Goal: Contribute content

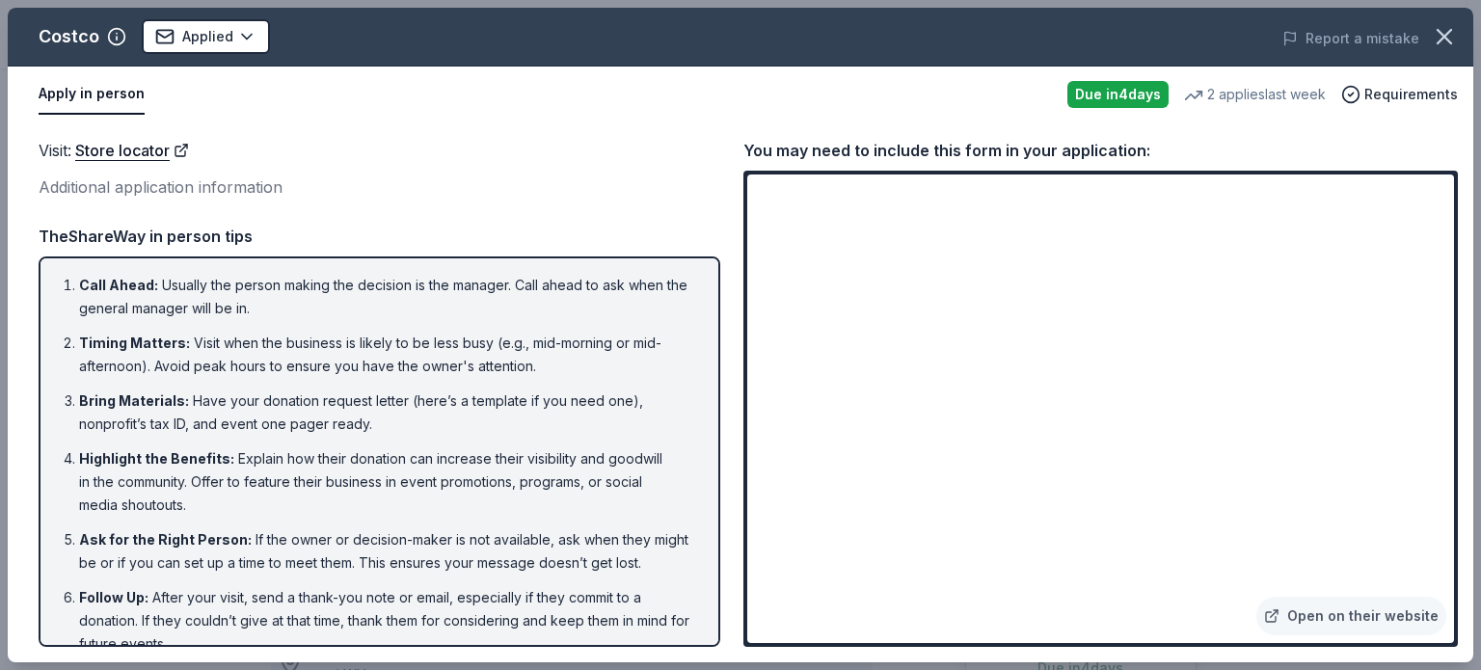
scroll to position [706, 0]
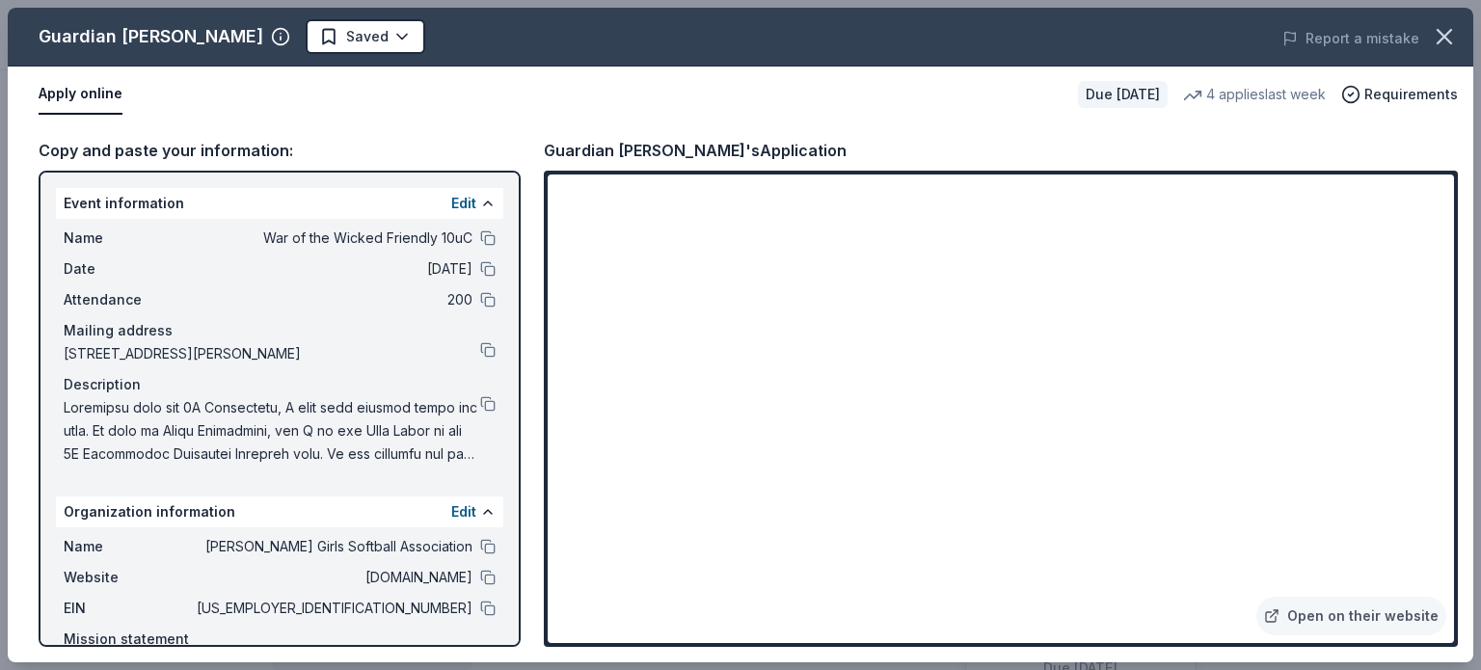
scroll to position [354, 0]
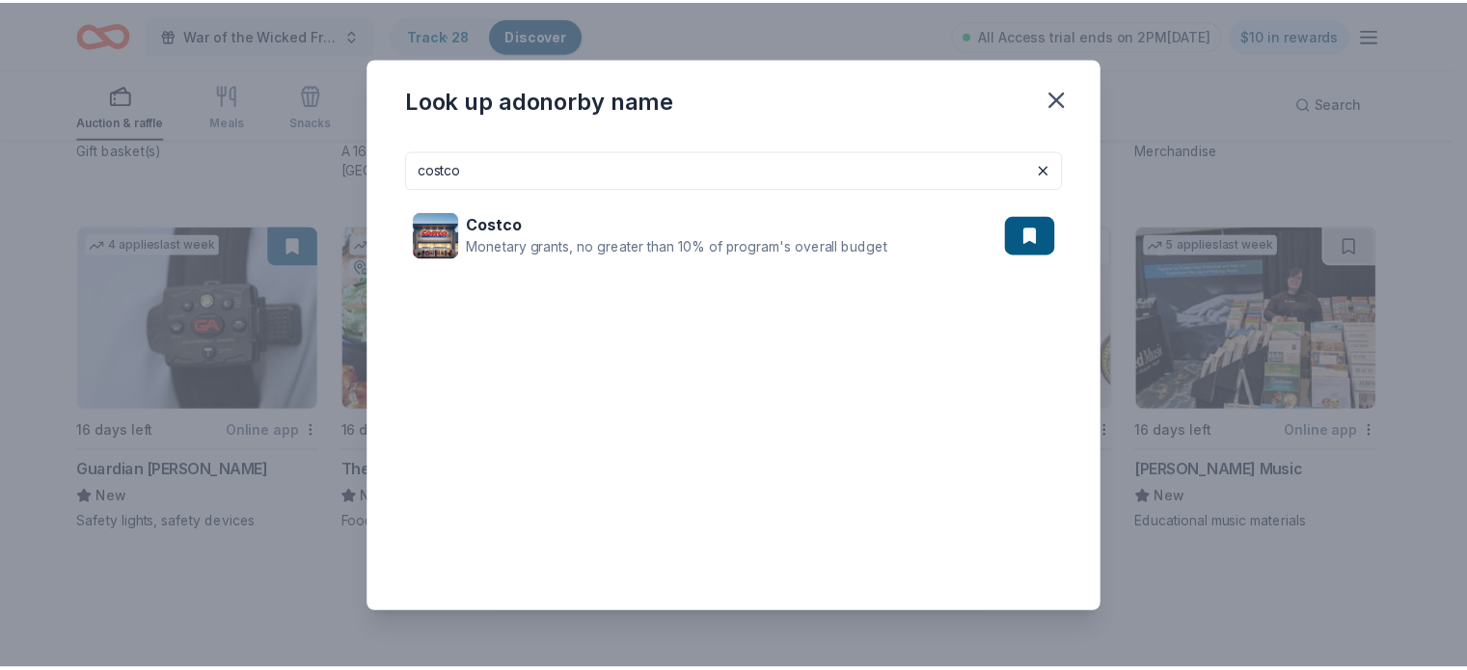
scroll to position [2748, 0]
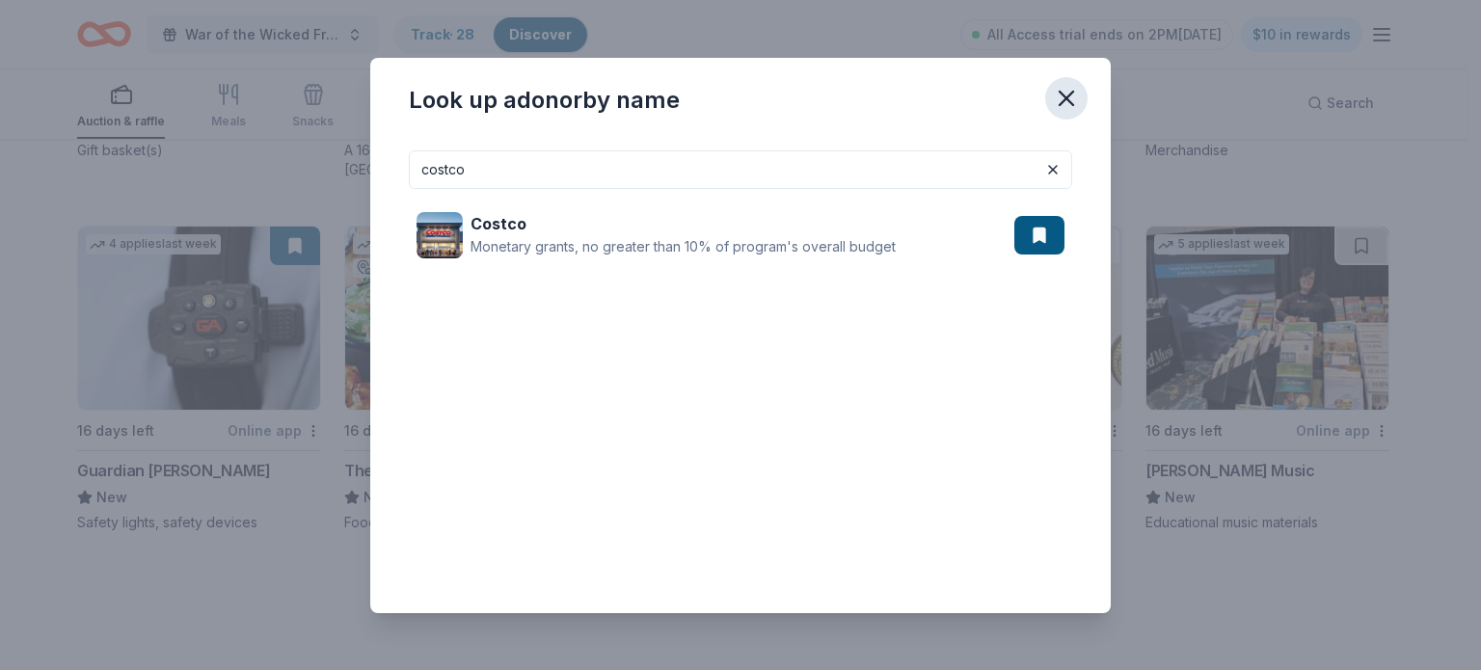
click at [1071, 110] on icon "button" at bounding box center [1066, 98] width 27 height 27
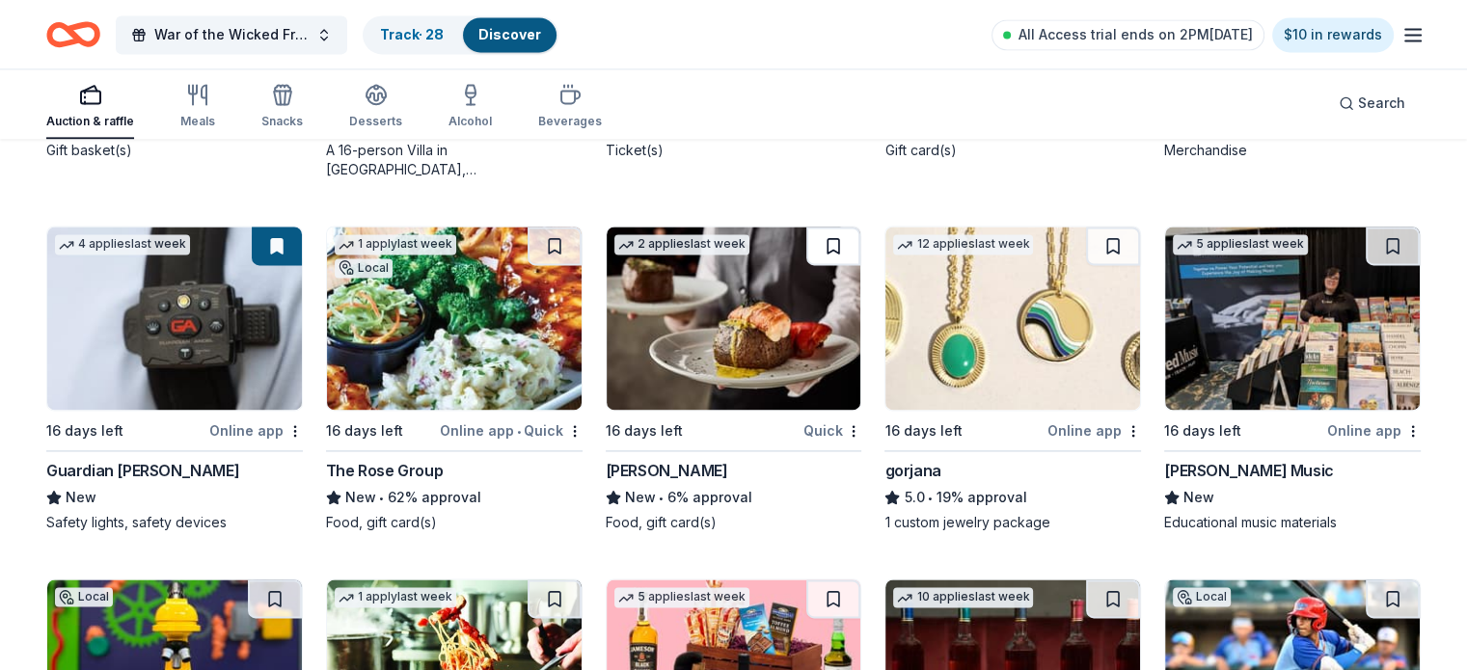
click at [828, 227] on button at bounding box center [833, 246] width 54 height 39
click at [829, 237] on button at bounding box center [835, 246] width 50 height 39
click at [827, 235] on button at bounding box center [835, 246] width 50 height 39
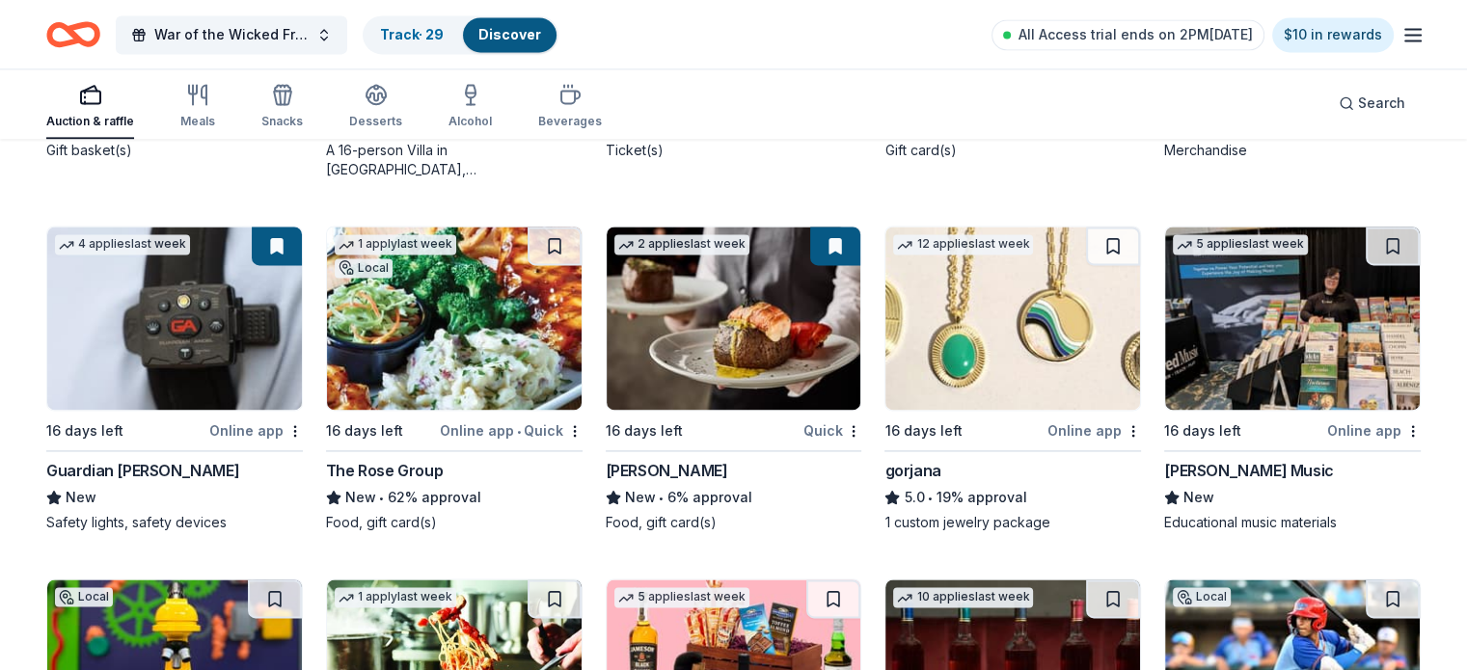
click at [708, 346] on img at bounding box center [734, 318] width 255 height 183
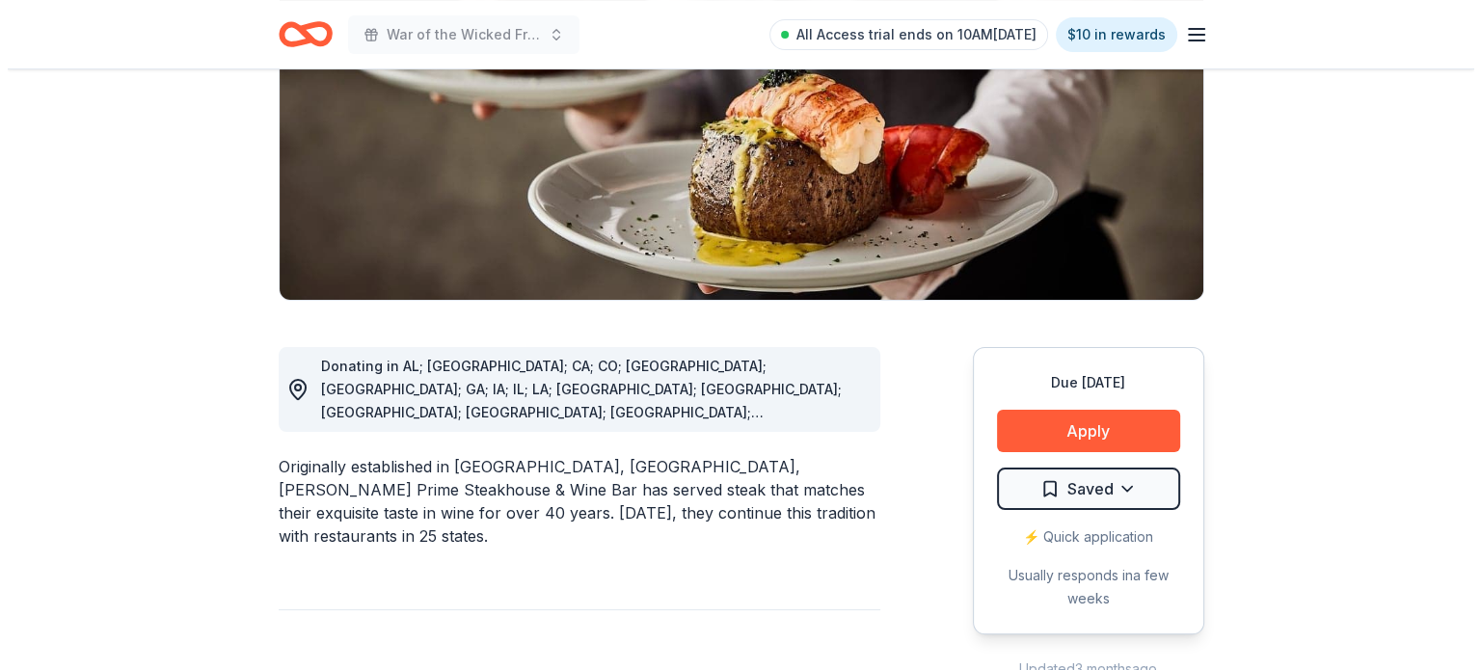
scroll to position [289, 0]
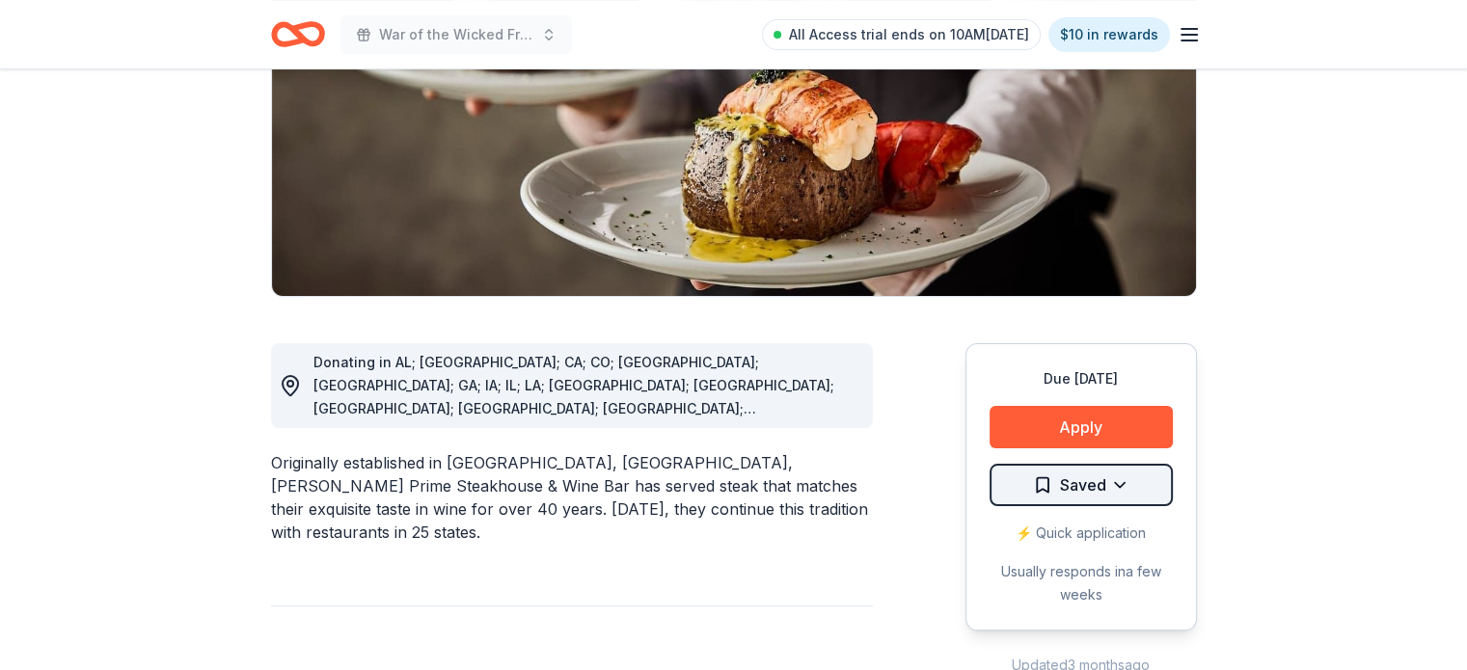
click at [1092, 381] on html "War of the Wicked Friendly 10uC All Access trial ends on 10AM, 9/17 $10 in rewa…" at bounding box center [733, 46] width 1467 height 670
drag, startPoint x: 1092, startPoint y: 481, endPoint x: 1066, endPoint y: 485, distance: 26.3
click at [1066, 381] on html "War of the Wicked Friendly 10uC All Access trial ends on 10AM, 9/17 $10 in rewa…" at bounding box center [733, 46] width 1467 height 670
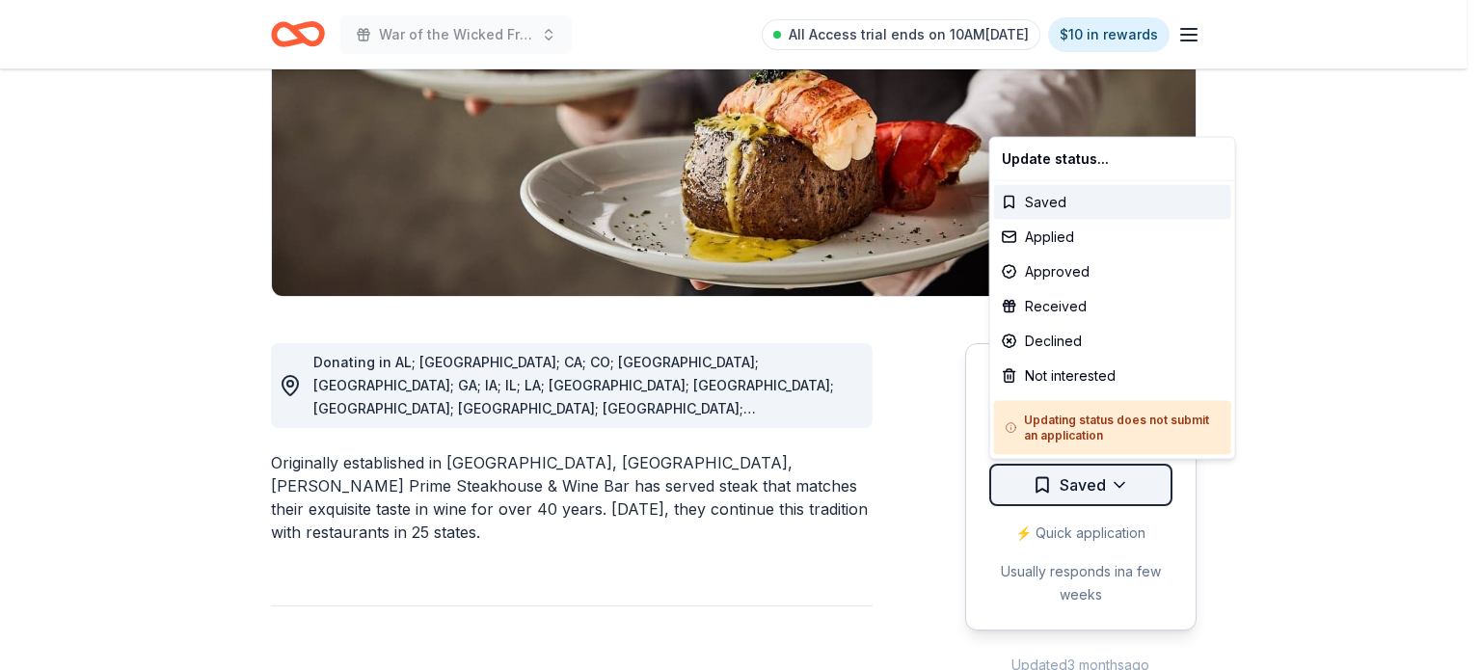
click at [1066, 381] on html "War of the Wicked Friendly 10uC All Access trial ends on 10AM, 9/17 $10 in rewa…" at bounding box center [740, 46] width 1481 height 670
click at [1085, 277] on div "Approved" at bounding box center [1112, 272] width 237 height 35
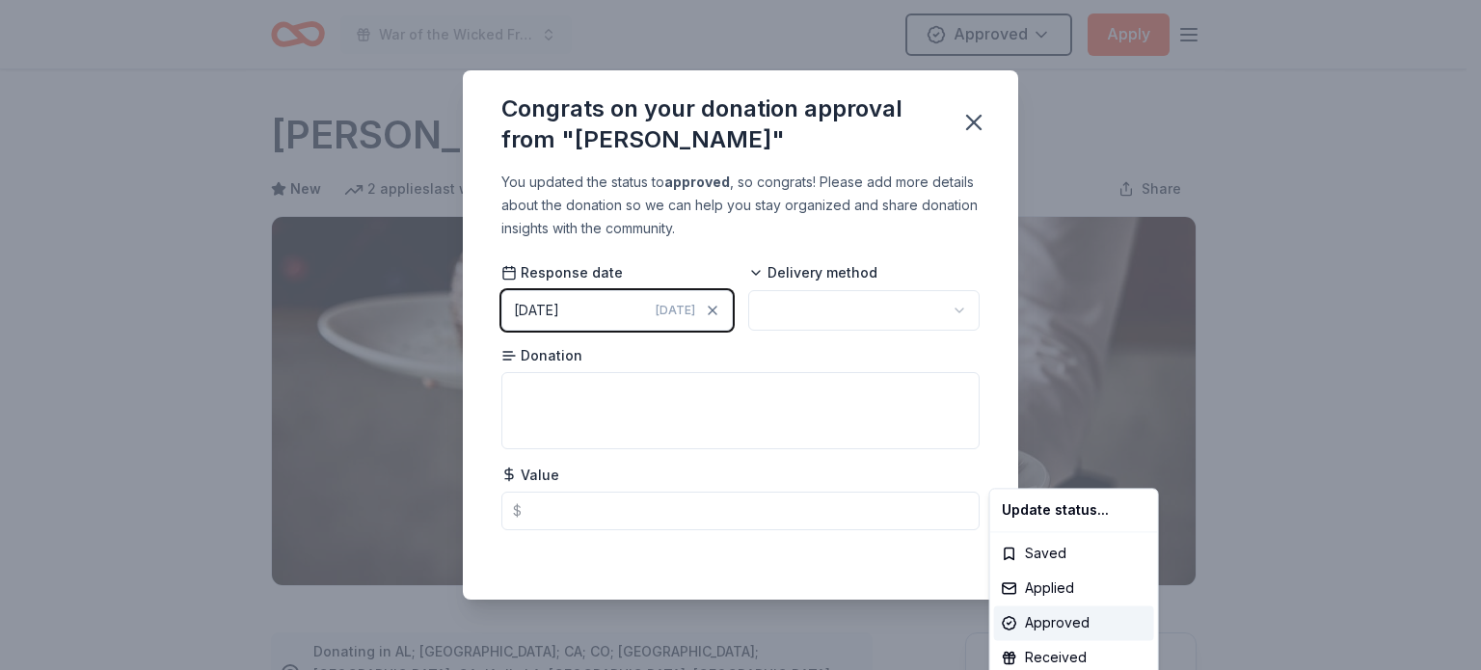
click at [883, 311] on html "War of the Wicked Friendly 10uC Approved Apply Due in 16 days Share Fleming's N…" at bounding box center [740, 335] width 1481 height 670
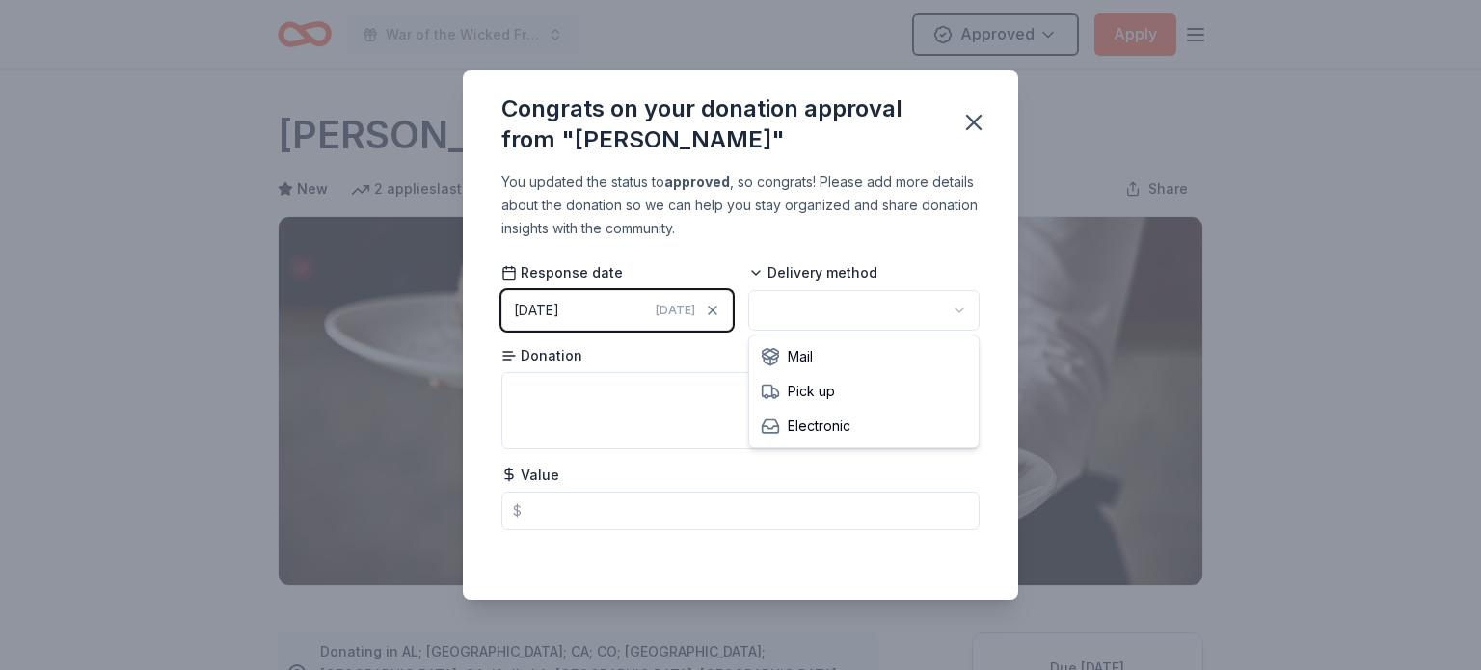
click at [883, 311] on html "War of the Wicked Friendly 10uC Approved Apply Due in 16 days Share Fleming's N…" at bounding box center [740, 335] width 1481 height 670
click at [768, 408] on textarea at bounding box center [740, 410] width 478 height 77
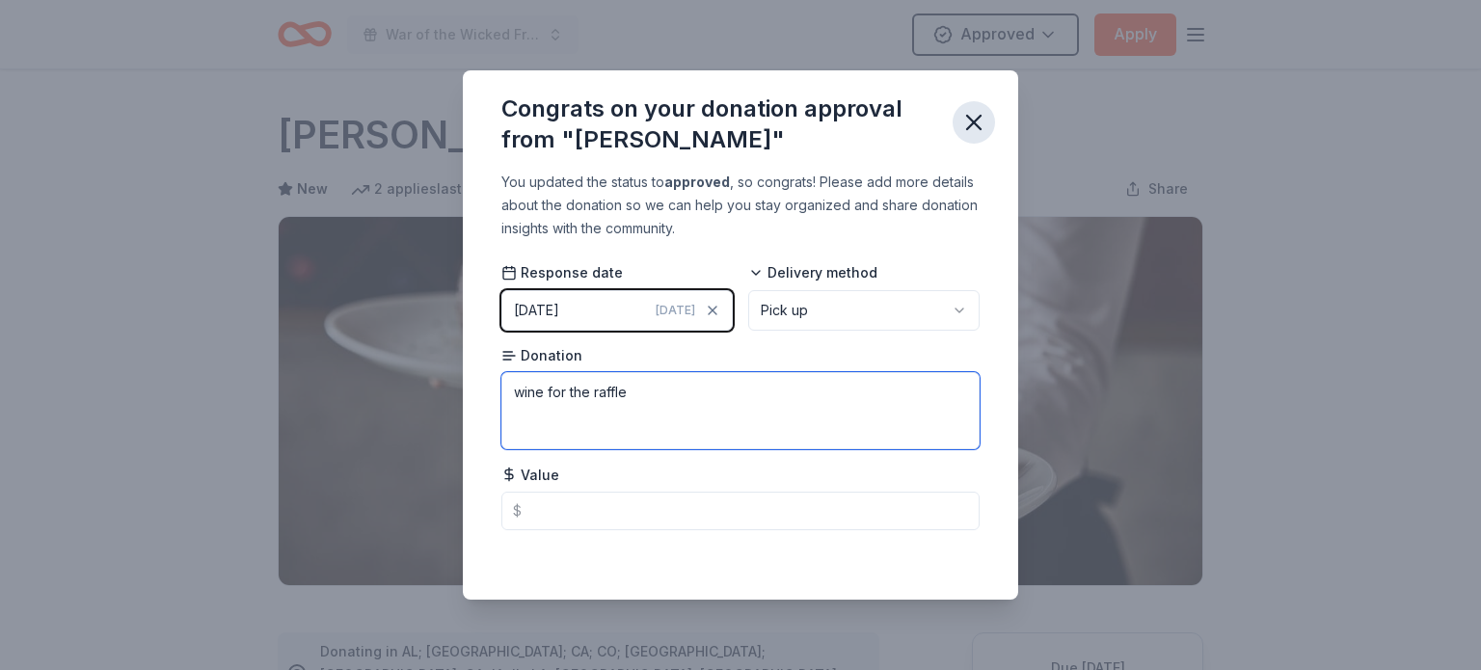
type textarea "wine for the raffle"
click at [985, 122] on icon "button" at bounding box center [973, 122] width 27 height 27
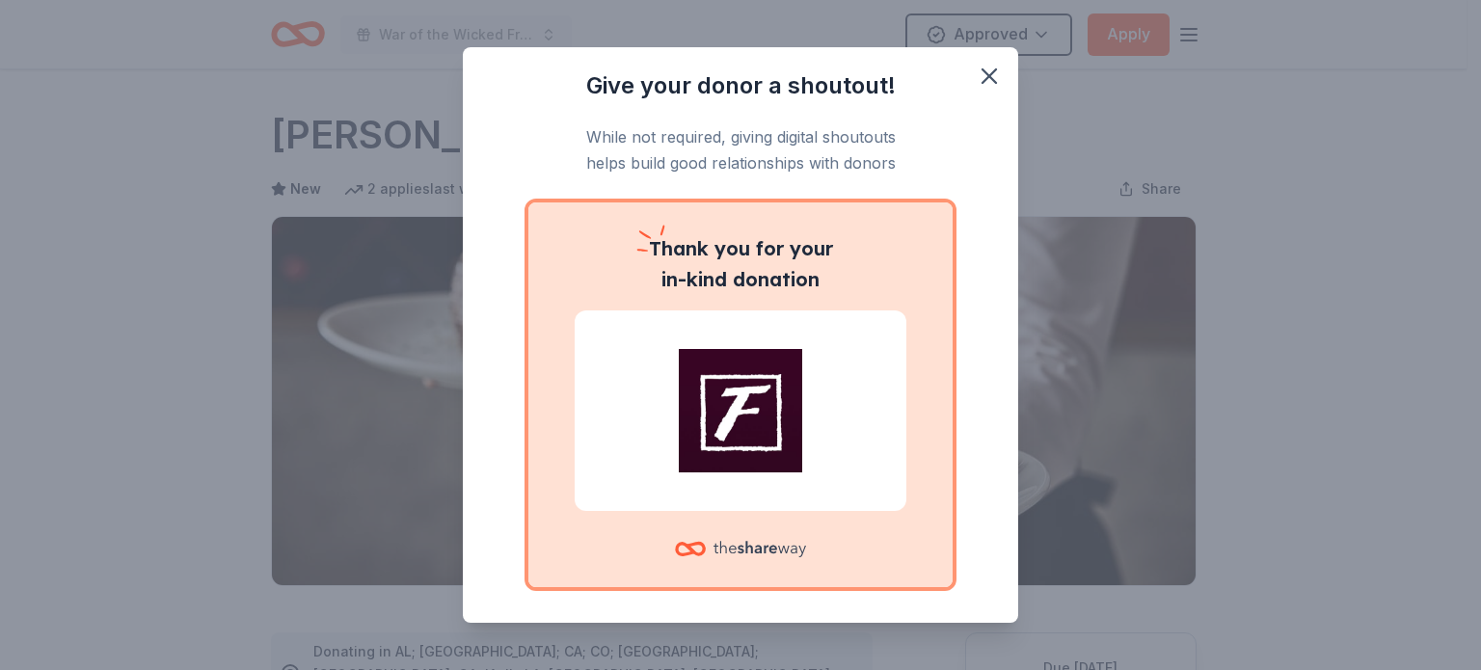
click at [814, 504] on div at bounding box center [741, 411] width 332 height 201
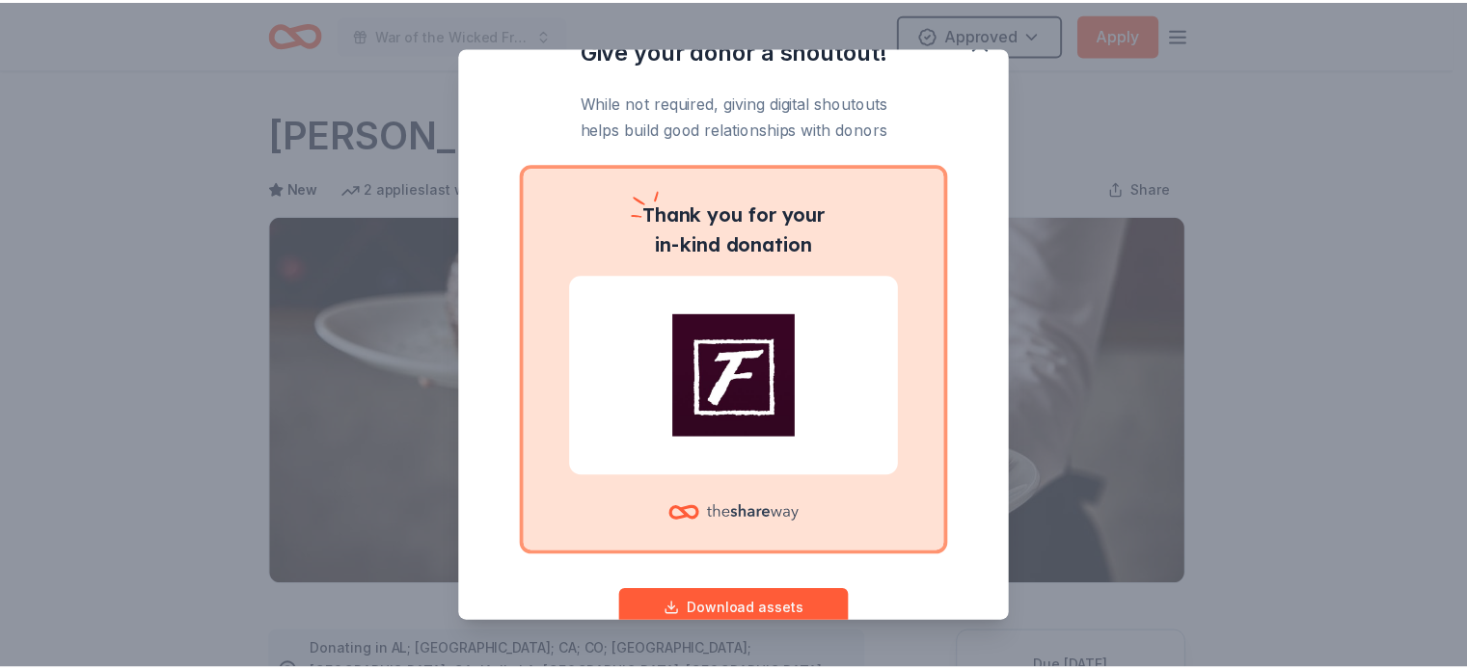
scroll to position [57, 0]
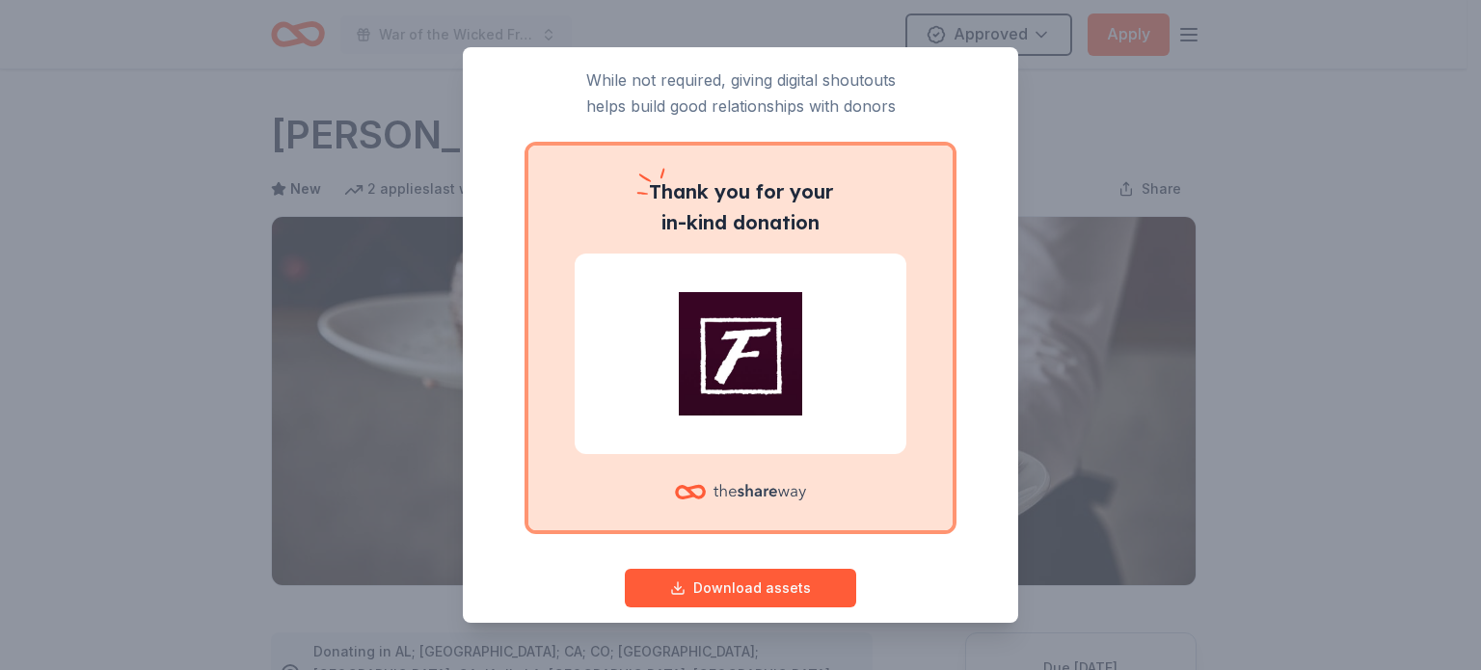
click at [1400, 54] on div "Give your donor a shoutout! While not required, giving digital shoutouts helps …" at bounding box center [740, 335] width 1481 height 670
